Goal: Task Accomplishment & Management: Complete application form

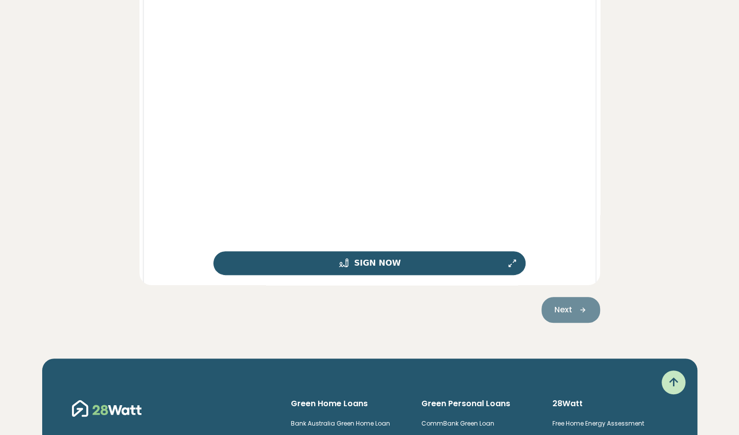
scroll to position [187, 0]
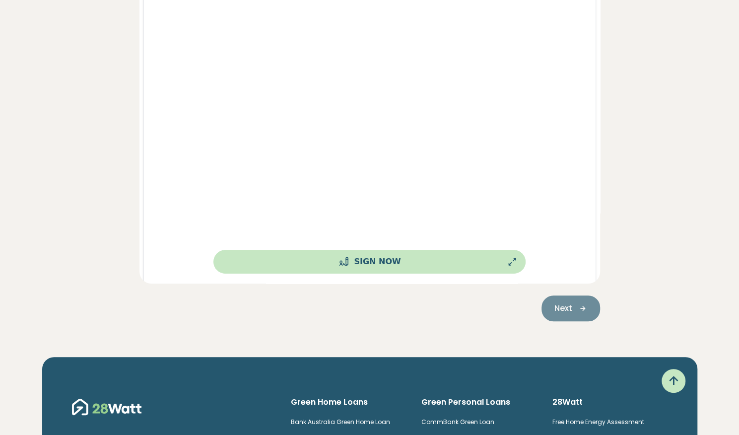
click at [388, 258] on button "Sign Now" at bounding box center [370, 262] width 313 height 24
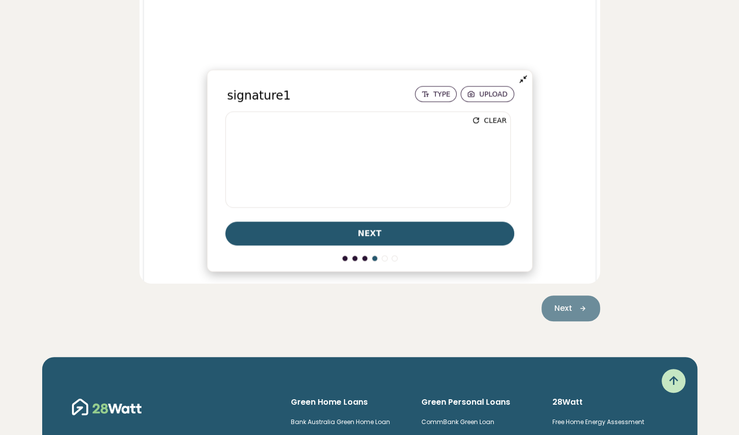
scroll to position [7415, 0]
click at [481, 122] on link "Clear" at bounding box center [490, 120] width 48 height 16
click at [409, 232] on button "next" at bounding box center [369, 233] width 289 height 24
click at [392, 239] on div "next ..." at bounding box center [369, 233] width 289 height 24
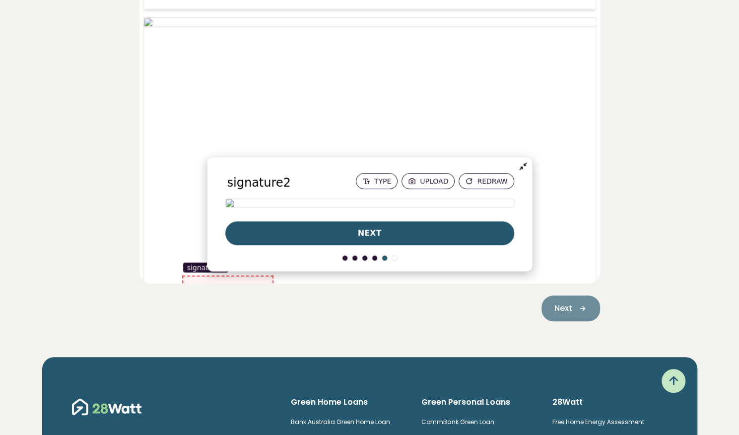
scroll to position [14887, 0]
click at [376, 237] on button "next" at bounding box center [369, 233] width 289 height 24
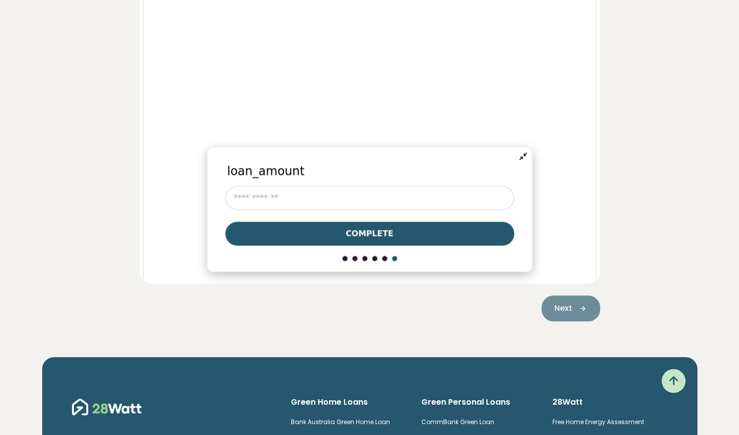
scroll to position [12347, 0]
click at [356, 244] on button "Complete" at bounding box center [369, 233] width 289 height 24
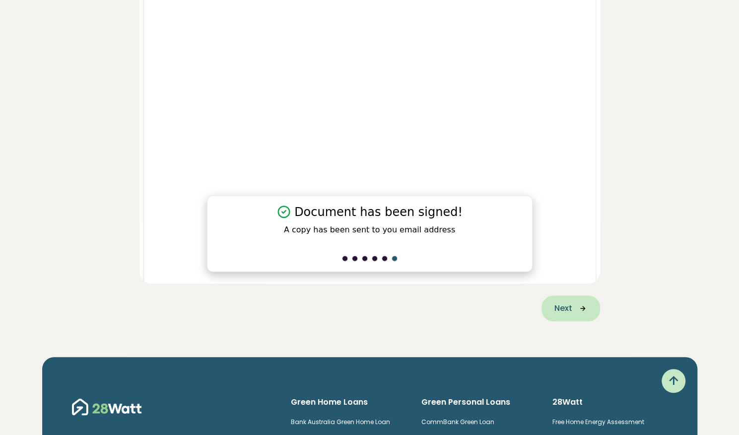
click at [550, 309] on button "Next" at bounding box center [571, 308] width 59 height 26
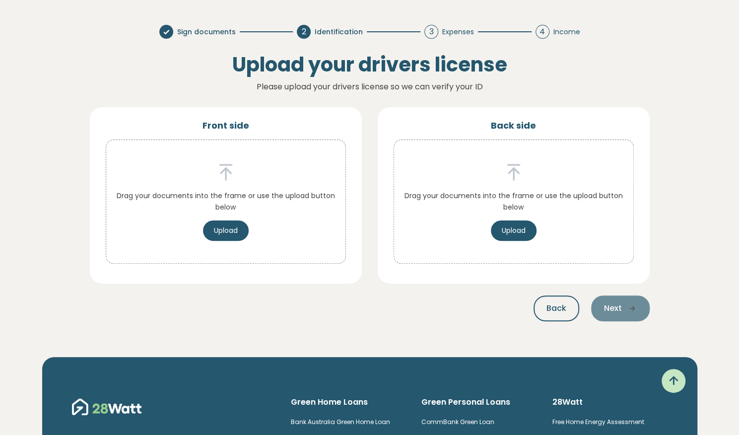
scroll to position [0, 0]
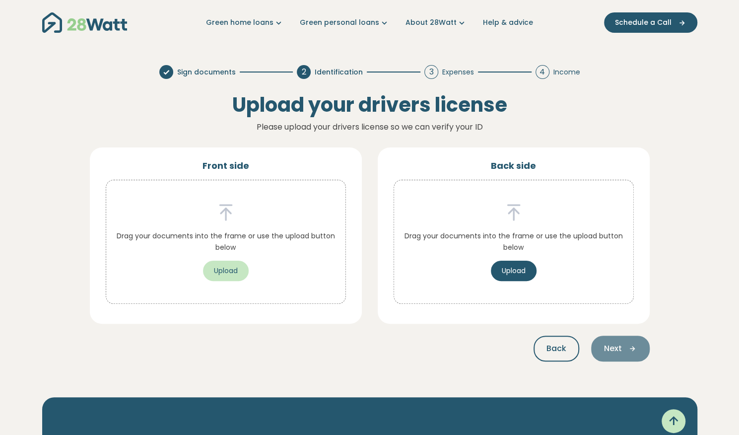
click at [228, 270] on button "Upload" at bounding box center [226, 271] width 46 height 20
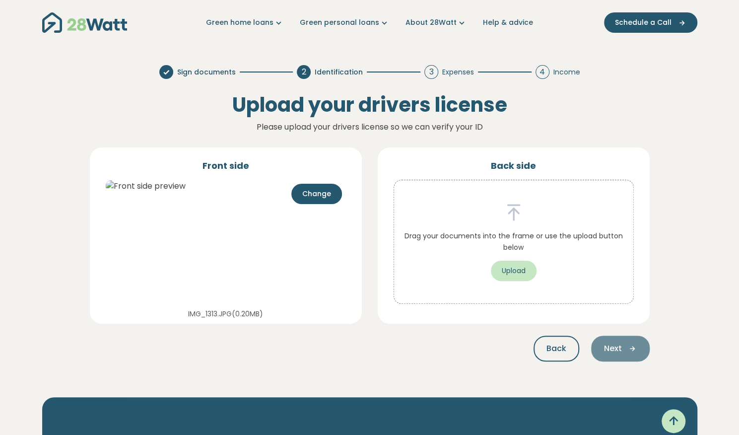
click at [518, 274] on button "Upload" at bounding box center [514, 271] width 46 height 20
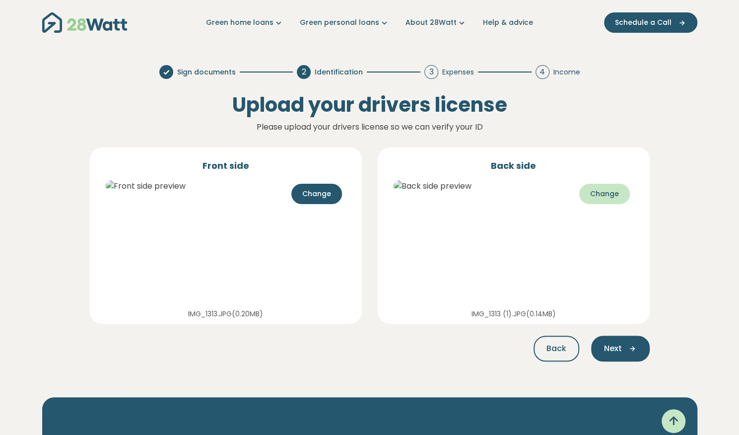
click at [604, 193] on span "Change" at bounding box center [604, 194] width 29 height 10
click at [609, 338] on button "Next" at bounding box center [620, 349] width 59 height 26
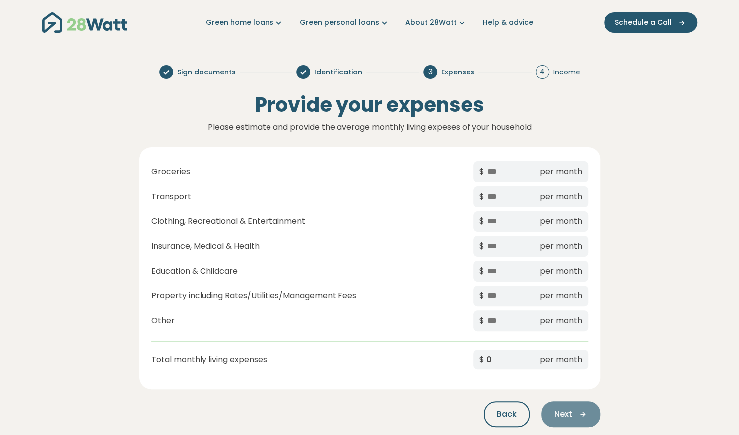
click at [544, 254] on div "$ per month" at bounding box center [531, 246] width 115 height 21
click at [503, 172] on input "text" at bounding box center [512, 171] width 50 height 13
type input "***"
click at [493, 199] on input "text" at bounding box center [512, 196] width 50 height 13
type input "***"
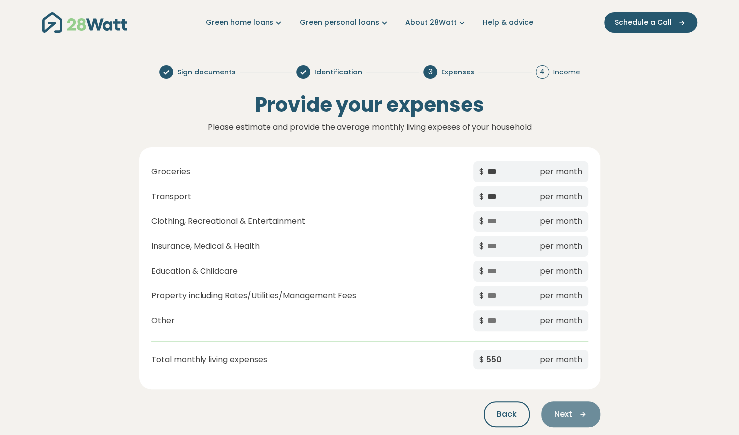
click at [494, 219] on input "text" at bounding box center [512, 221] width 50 height 13
type input "***"
click at [485, 243] on div "$ per month" at bounding box center [531, 246] width 115 height 21
click at [487, 245] on input "text" at bounding box center [512, 246] width 50 height 13
type input "***"
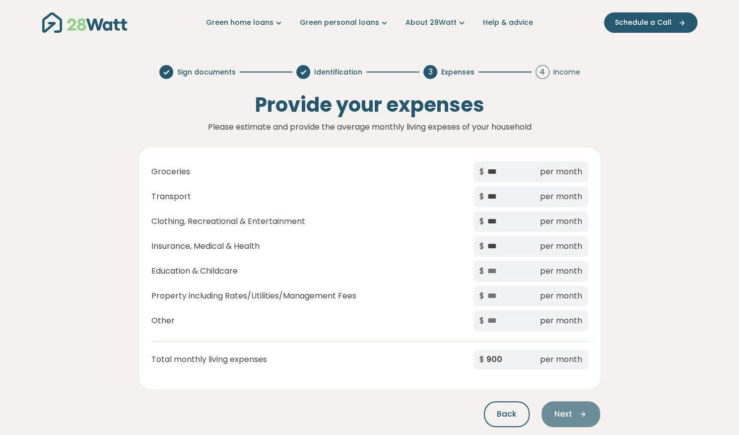
click at [492, 269] on input "text" at bounding box center [512, 271] width 50 height 13
type input "*"
click at [487, 295] on input "text" at bounding box center [512, 295] width 50 height 13
type input "***"
click at [568, 415] on div "Next" at bounding box center [571, 414] width 59 height 26
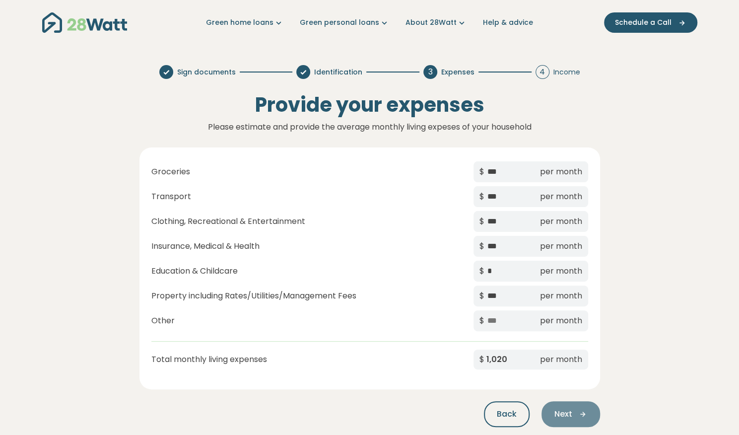
click at [572, 416] on div "Next" at bounding box center [571, 414] width 59 height 26
click at [499, 317] on input "text" at bounding box center [512, 320] width 50 height 13
type input "***"
click at [563, 411] on span "Next" at bounding box center [564, 414] width 18 height 12
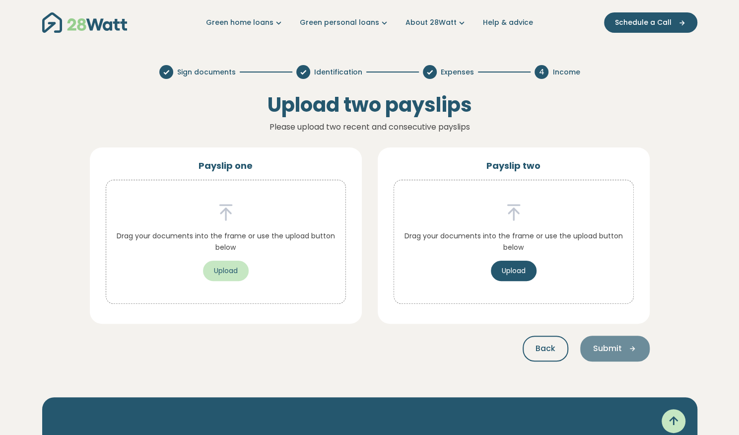
click at [221, 271] on button "Upload" at bounding box center [226, 271] width 46 height 20
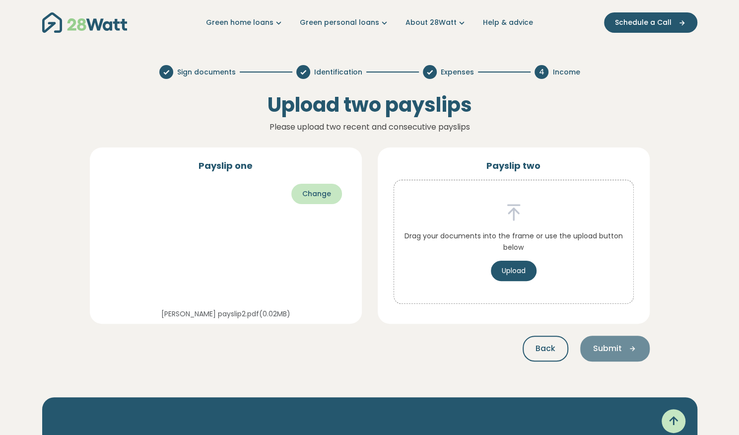
click at [309, 195] on span "Change" at bounding box center [316, 194] width 29 height 10
click at [328, 197] on span "Change" at bounding box center [316, 194] width 29 height 10
click at [301, 190] on button "Change" at bounding box center [316, 194] width 51 height 20
click at [305, 198] on span "Change" at bounding box center [316, 194] width 29 height 10
click at [523, 269] on button "Upload" at bounding box center [514, 271] width 46 height 20
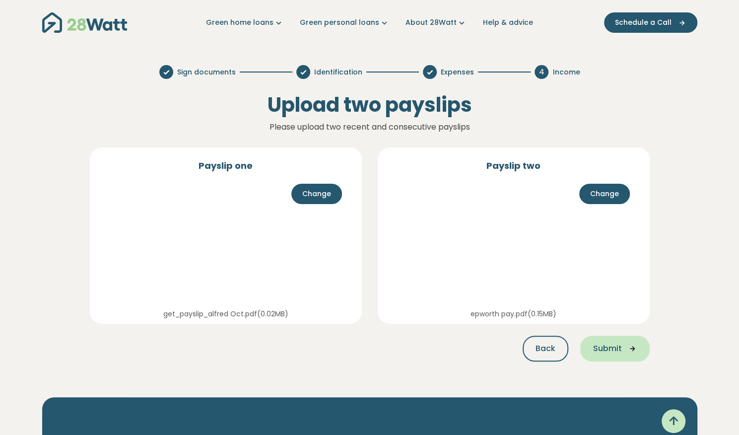
click at [592, 347] on button "Submit" at bounding box center [615, 349] width 70 height 26
